Goal: Navigation & Orientation: Understand site structure

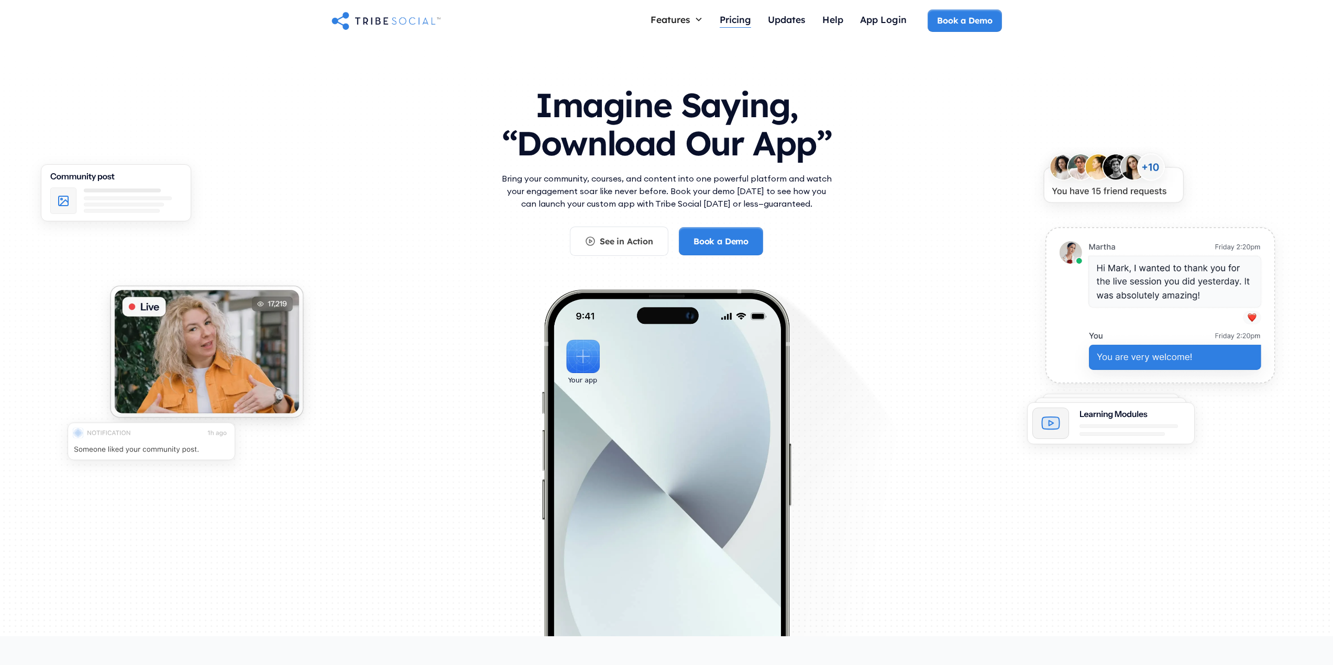
click at [742, 18] on div "Pricing" at bounding box center [734, 20] width 31 height 12
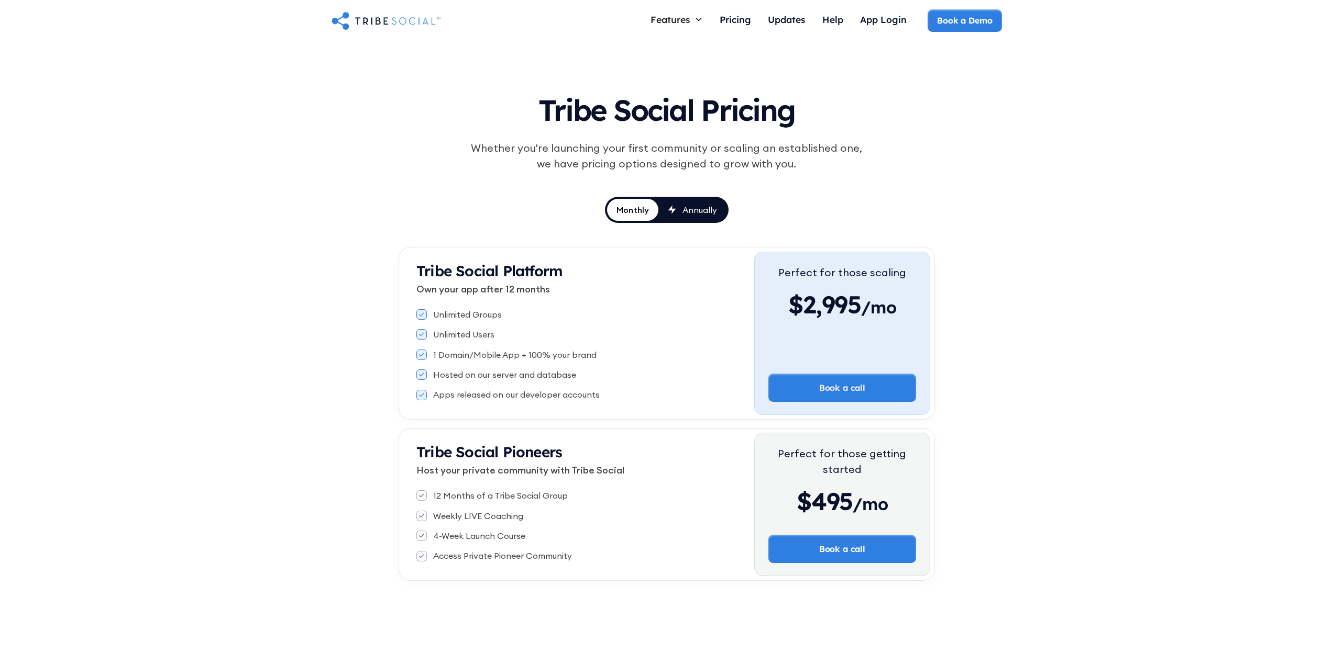
click at [385, 26] on img "home" at bounding box center [385, 20] width 109 height 21
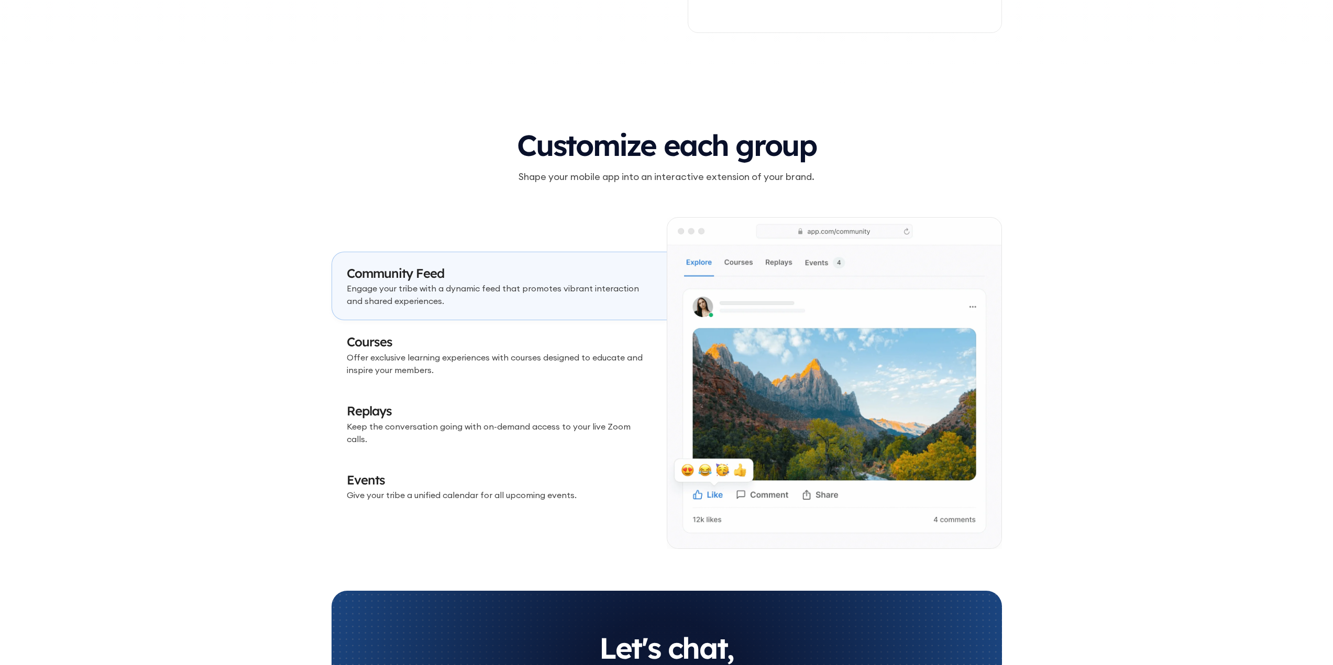
scroll to position [3089, 0]
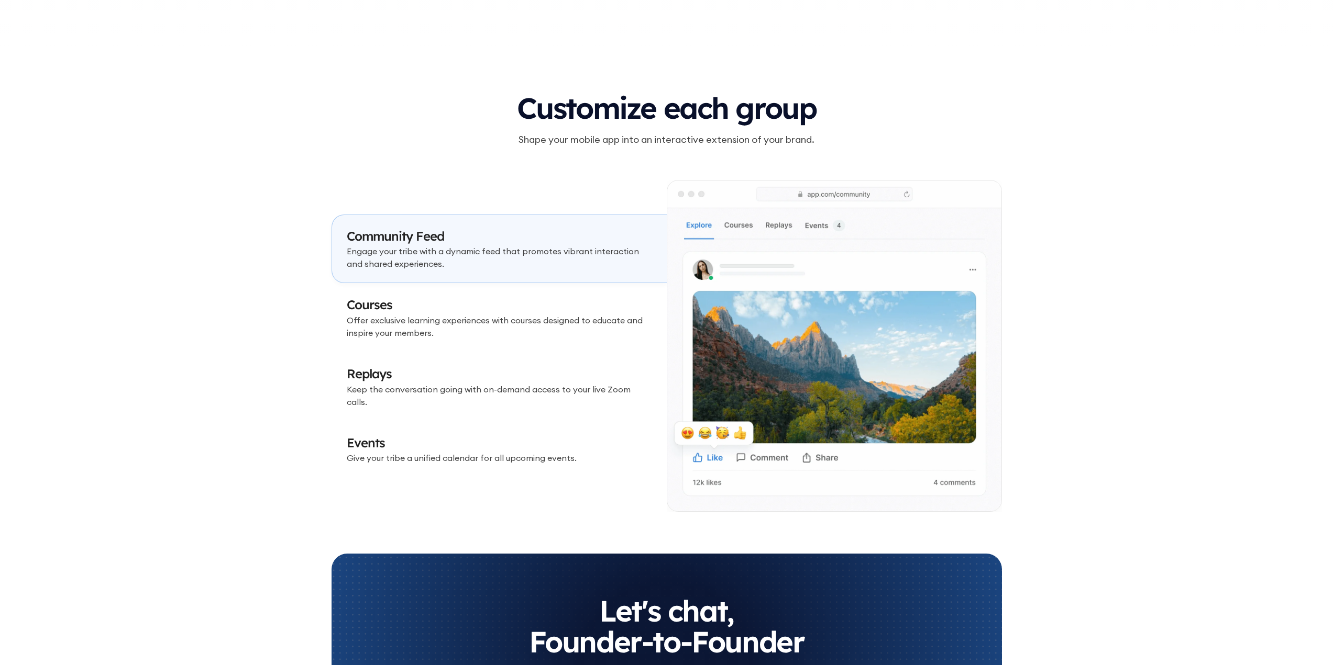
click at [628, 324] on p "Offer exclusive learning experiences with courses designed to educate and inspi…" at bounding box center [499, 326] width 305 height 25
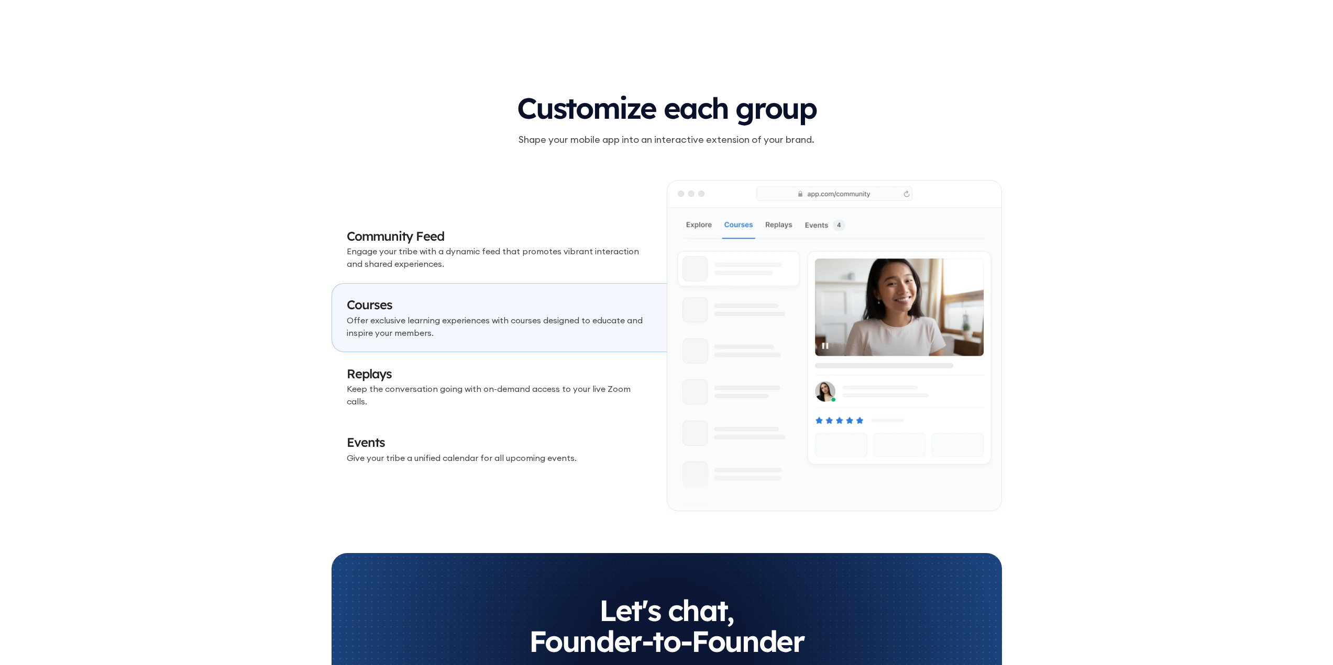
click at [610, 268] on p "Engage your tribe with a dynamic feed that promotes vibrant interaction and sha…" at bounding box center [499, 257] width 305 height 25
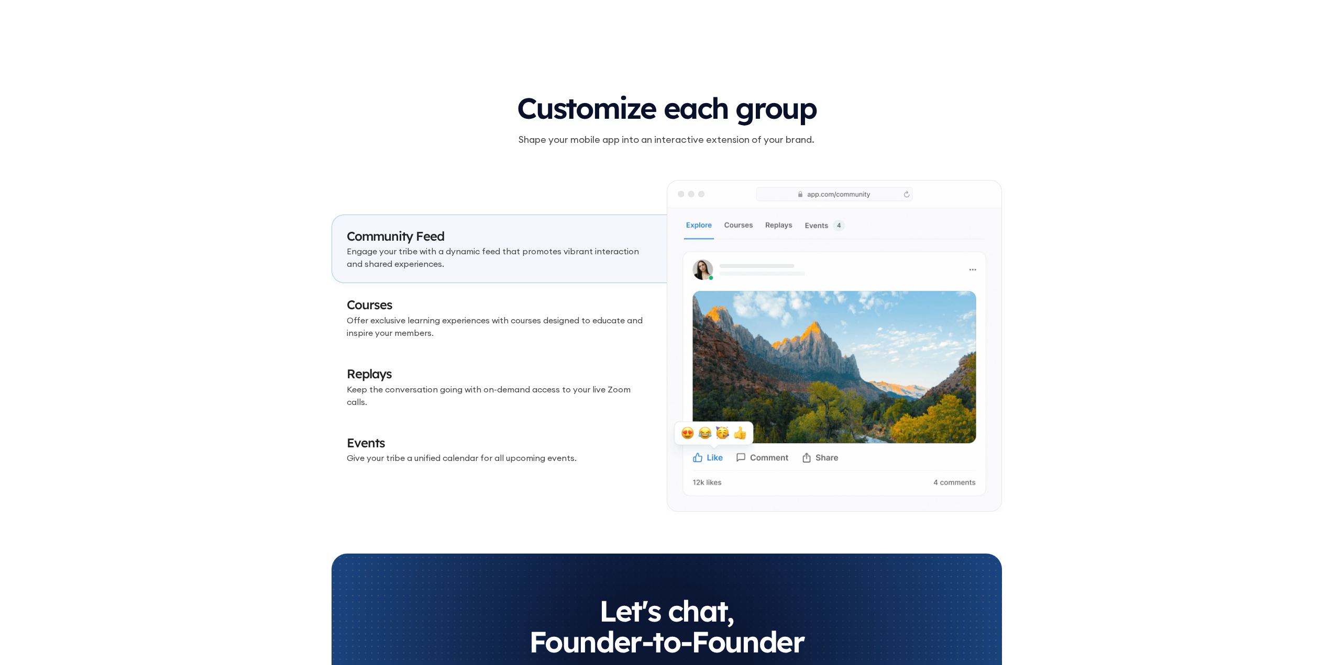
click at [576, 325] on p "Offer exclusive learning experiences with courses designed to educate and inspi…" at bounding box center [499, 326] width 305 height 25
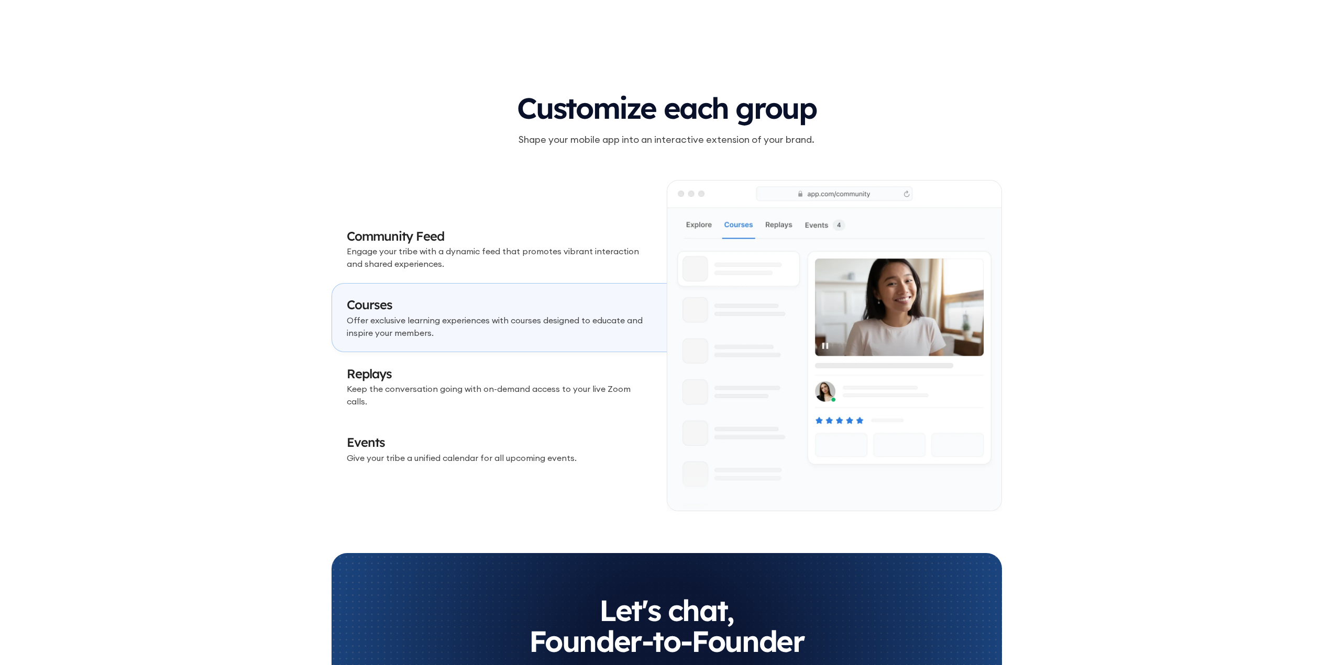
click at [449, 393] on p "Keep the conversation going with on-demand access to your live Zoom calls." at bounding box center [499, 395] width 305 height 25
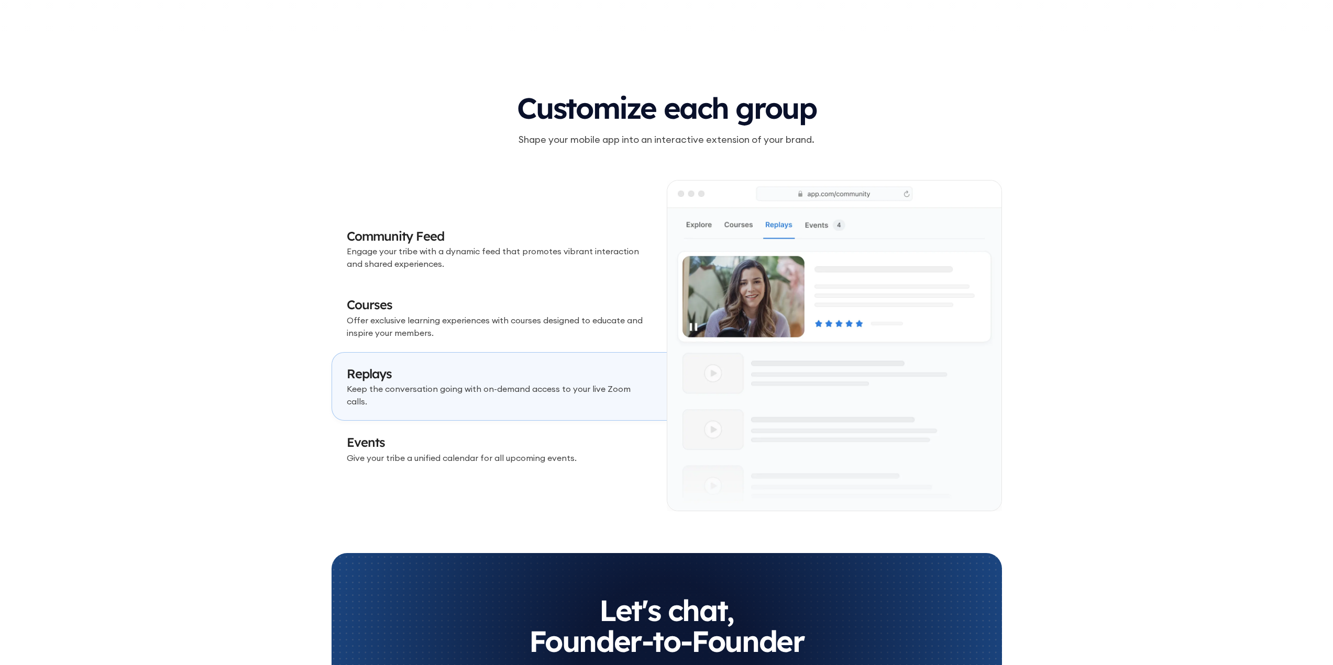
click at [409, 445] on h3 "Events" at bounding box center [499, 443] width 305 height 18
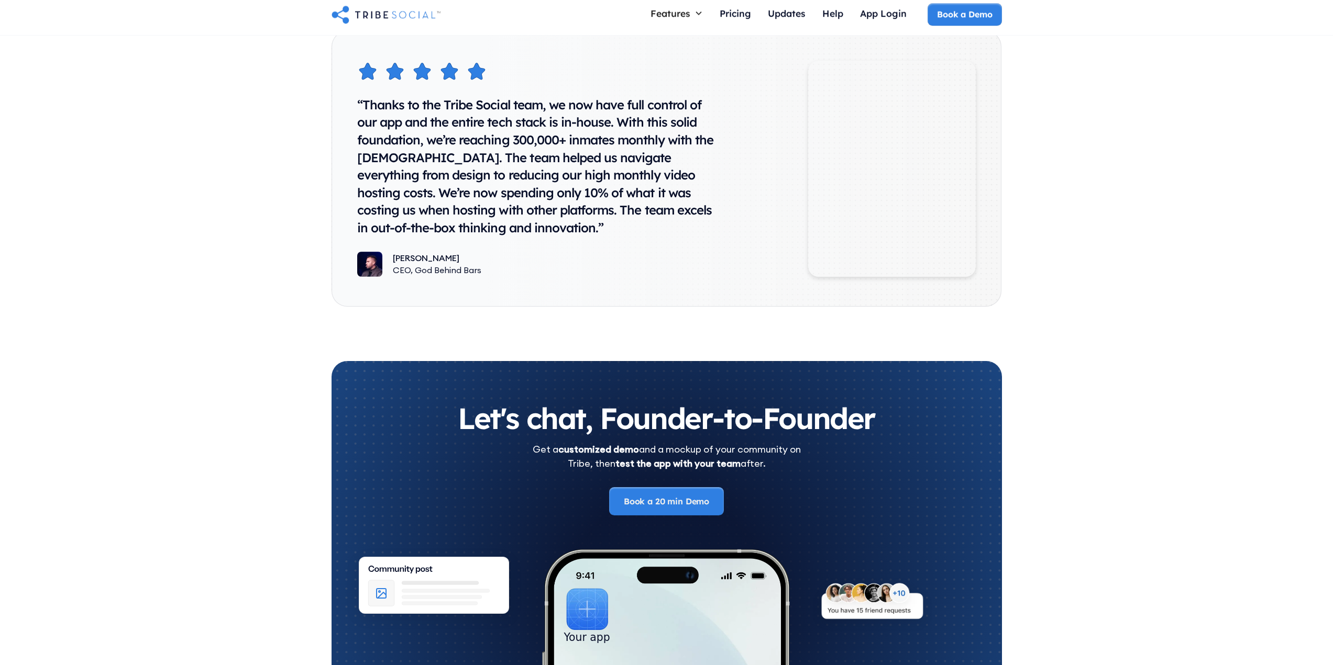
scroll to position [5449, 0]
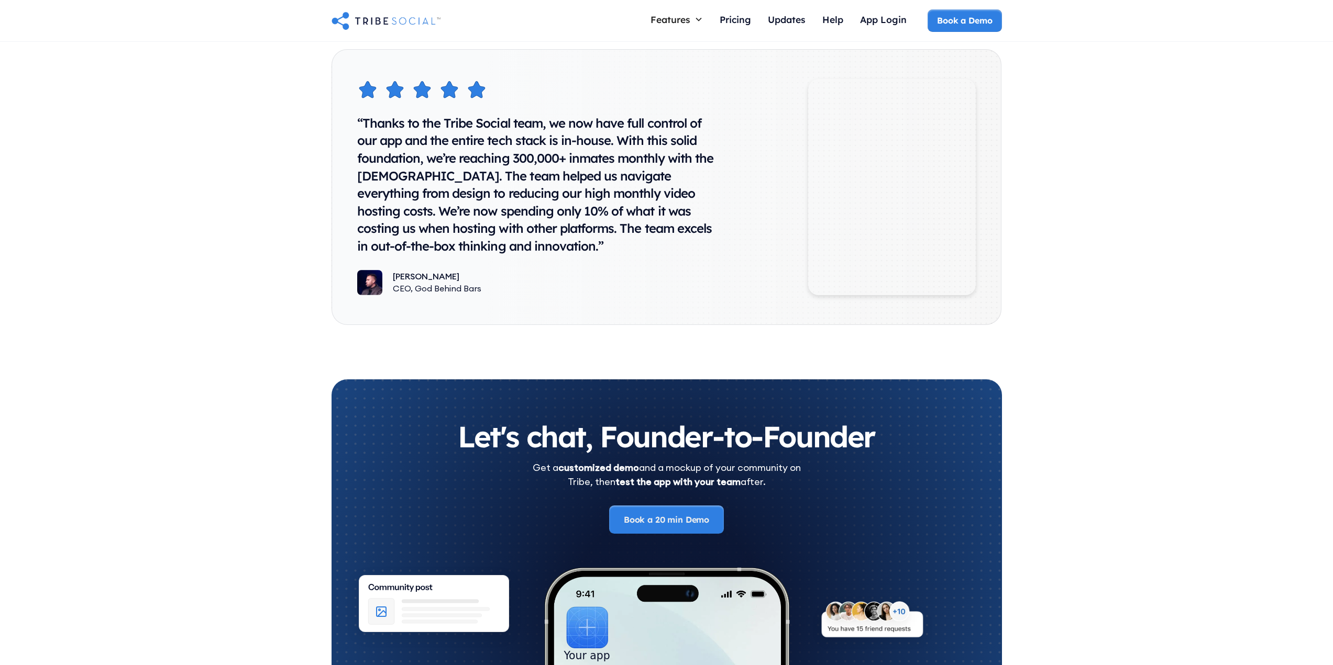
click at [406, 17] on img "home" at bounding box center [385, 20] width 109 height 21
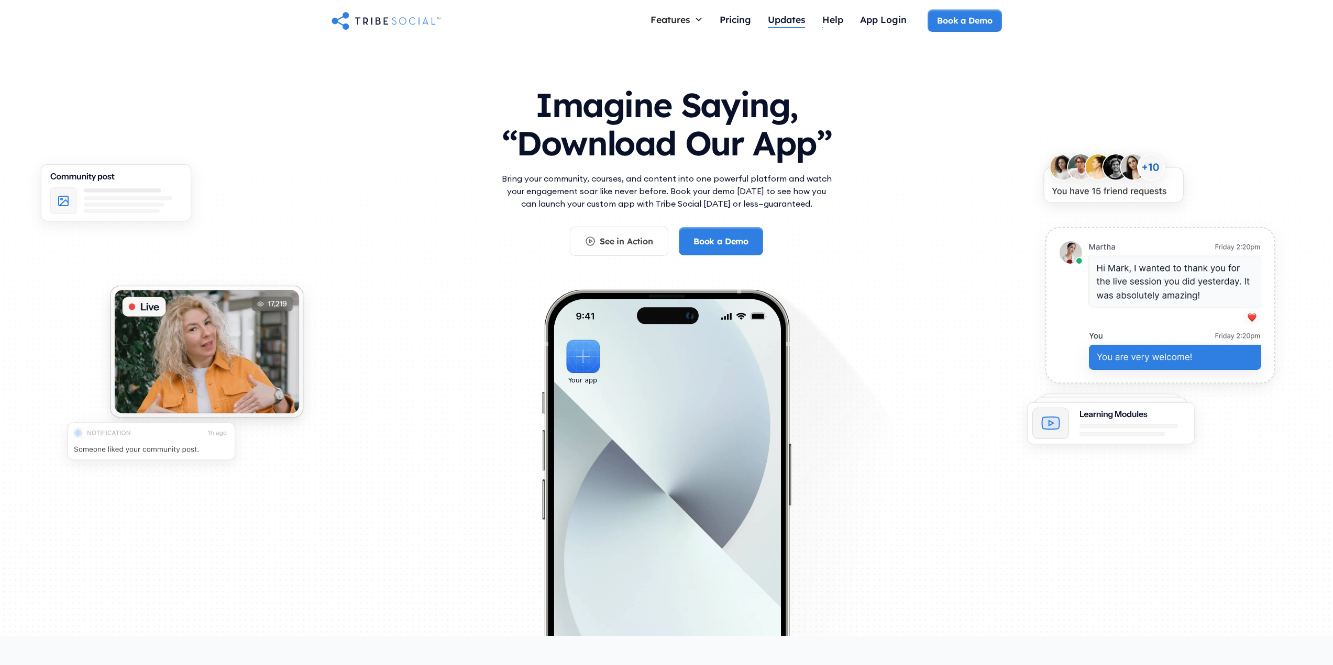
click at [793, 24] on div "Updates" at bounding box center [787, 20] width 38 height 12
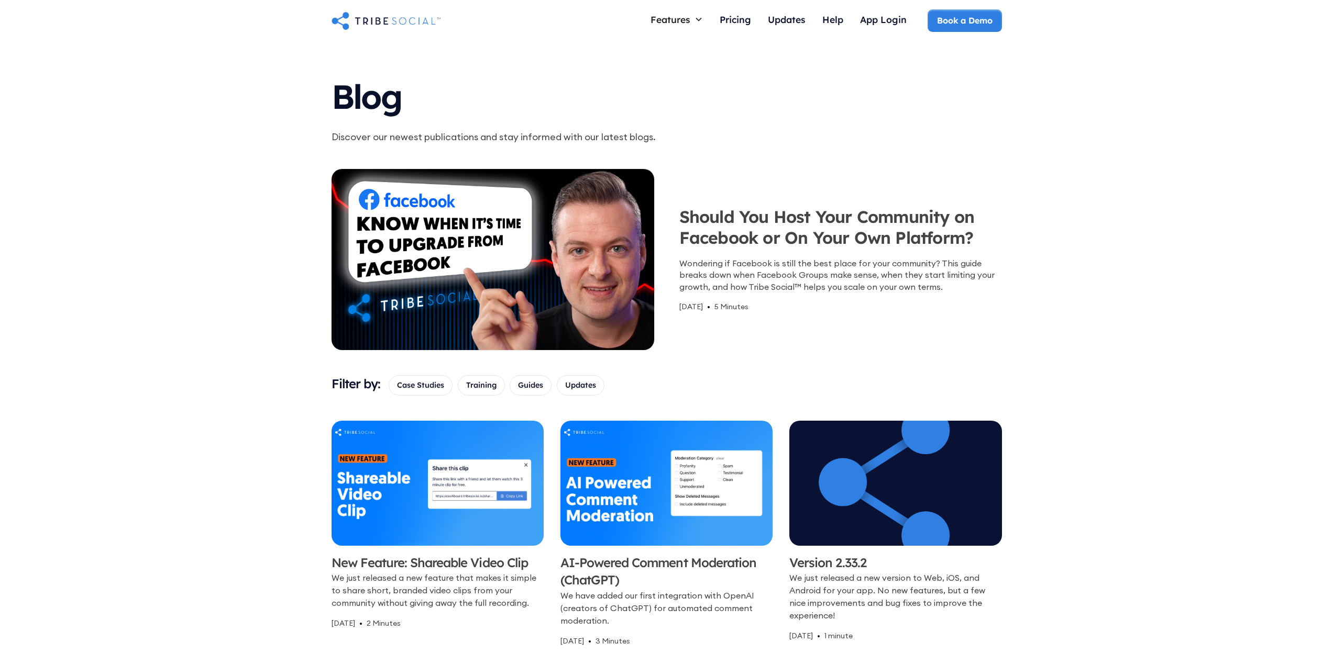
click at [407, 13] on img "home" at bounding box center [385, 20] width 109 height 21
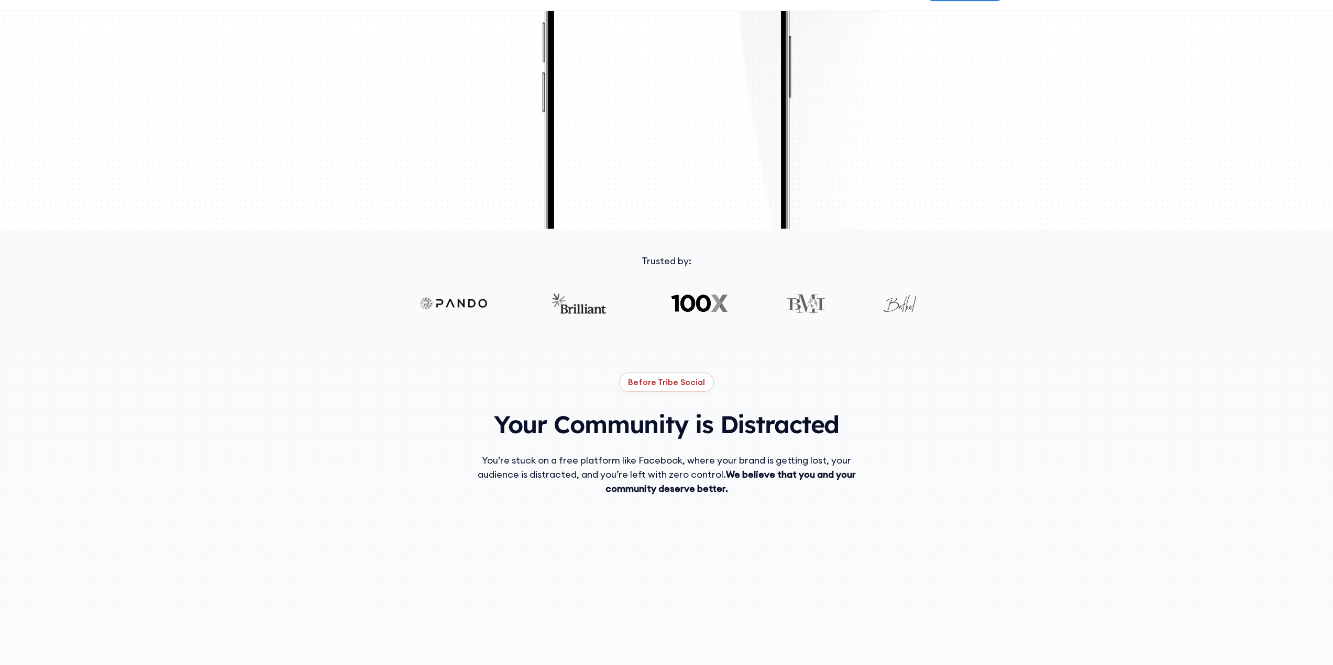
scroll to position [471, 0]
